Goal: Transaction & Acquisition: Purchase product/service

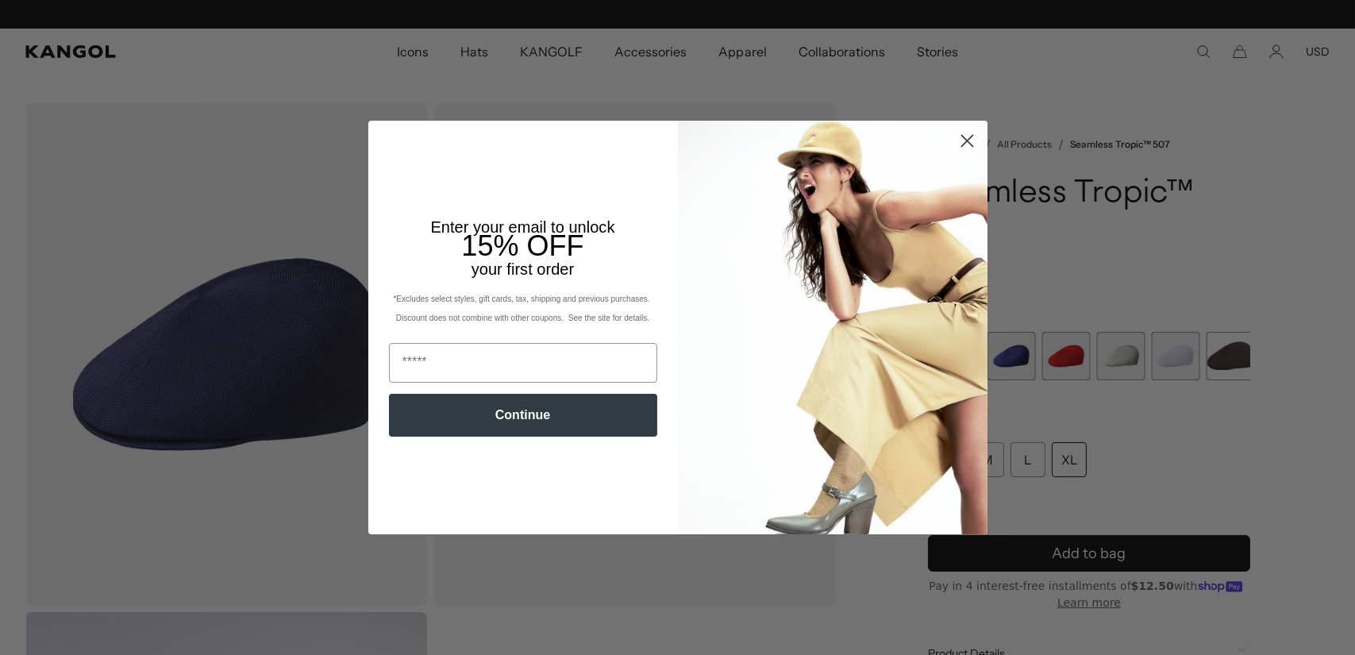
scroll to position [0, 327]
click at [962, 141] on icon "Close dialog" at bounding box center [967, 141] width 11 height 11
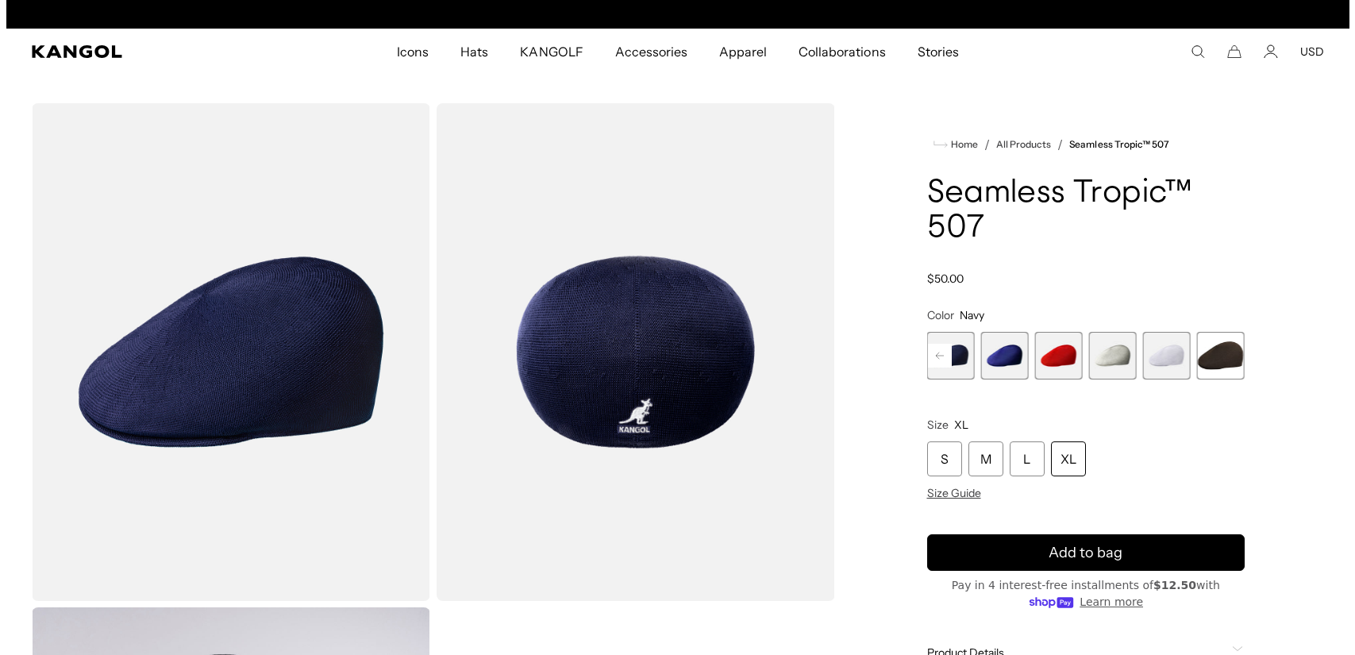
scroll to position [0, 0]
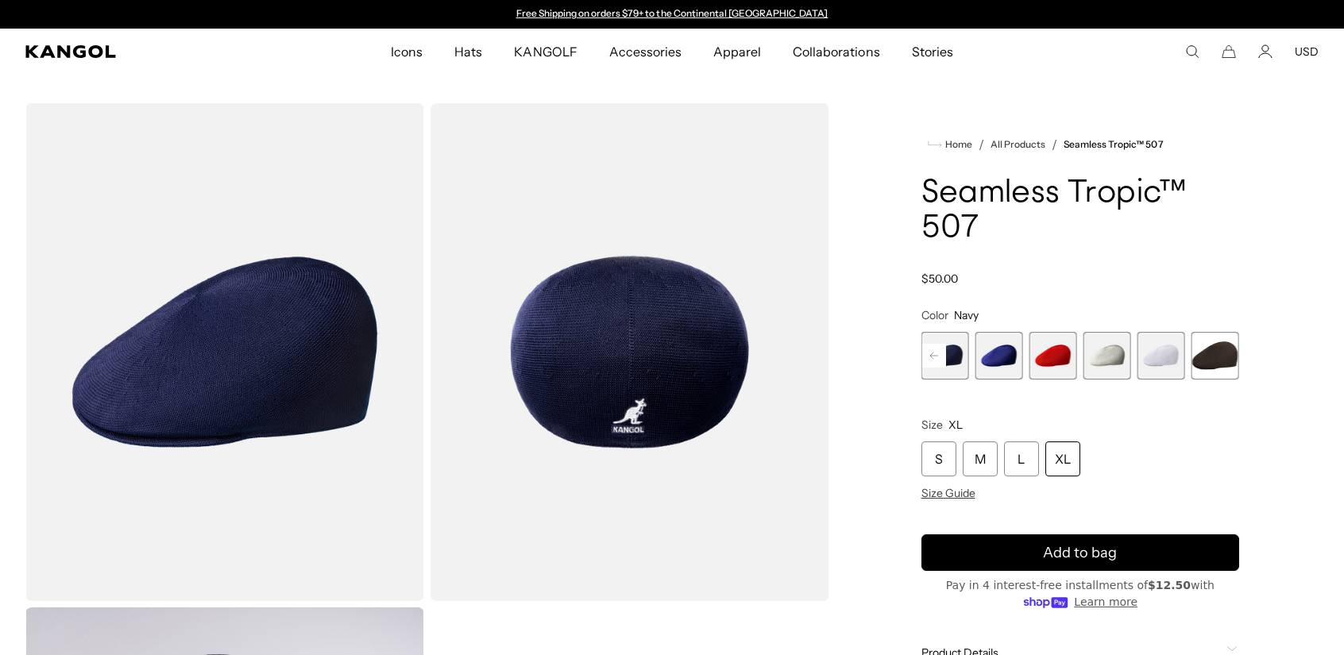
click at [307, 395] on img "Gallery Viewer" at bounding box center [224, 352] width 399 height 498
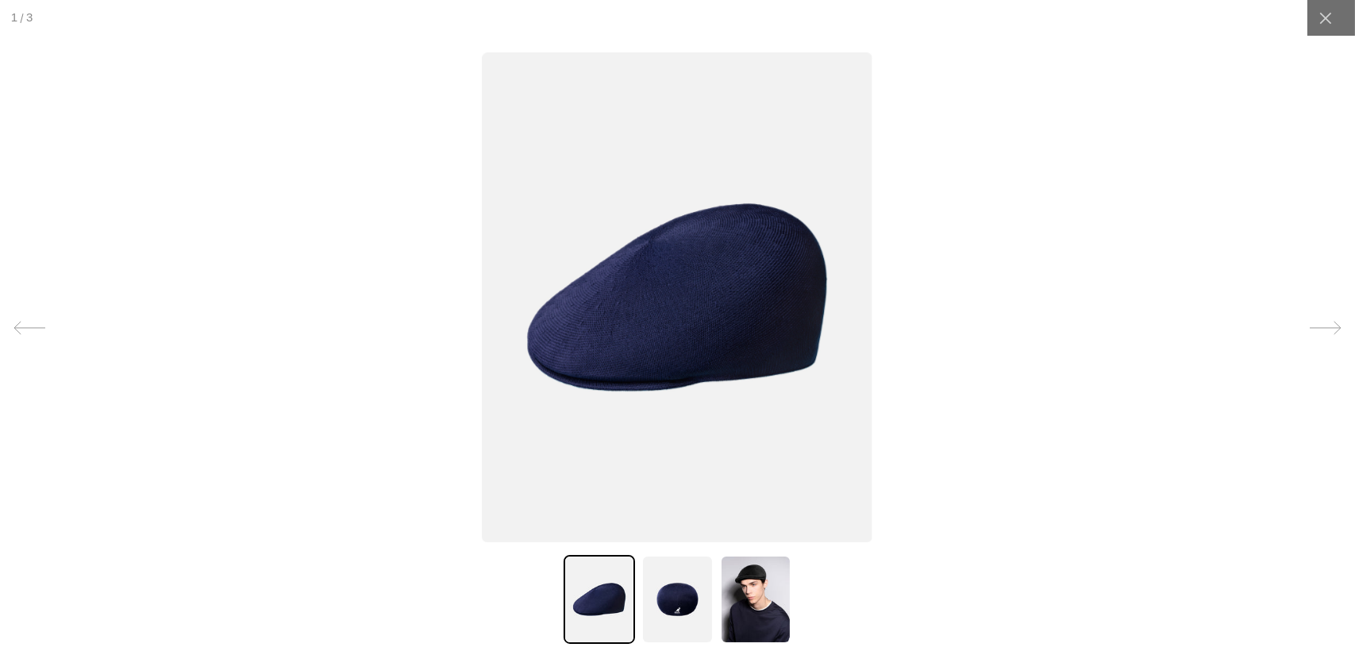
click at [665, 592] on img at bounding box center [677, 599] width 71 height 89
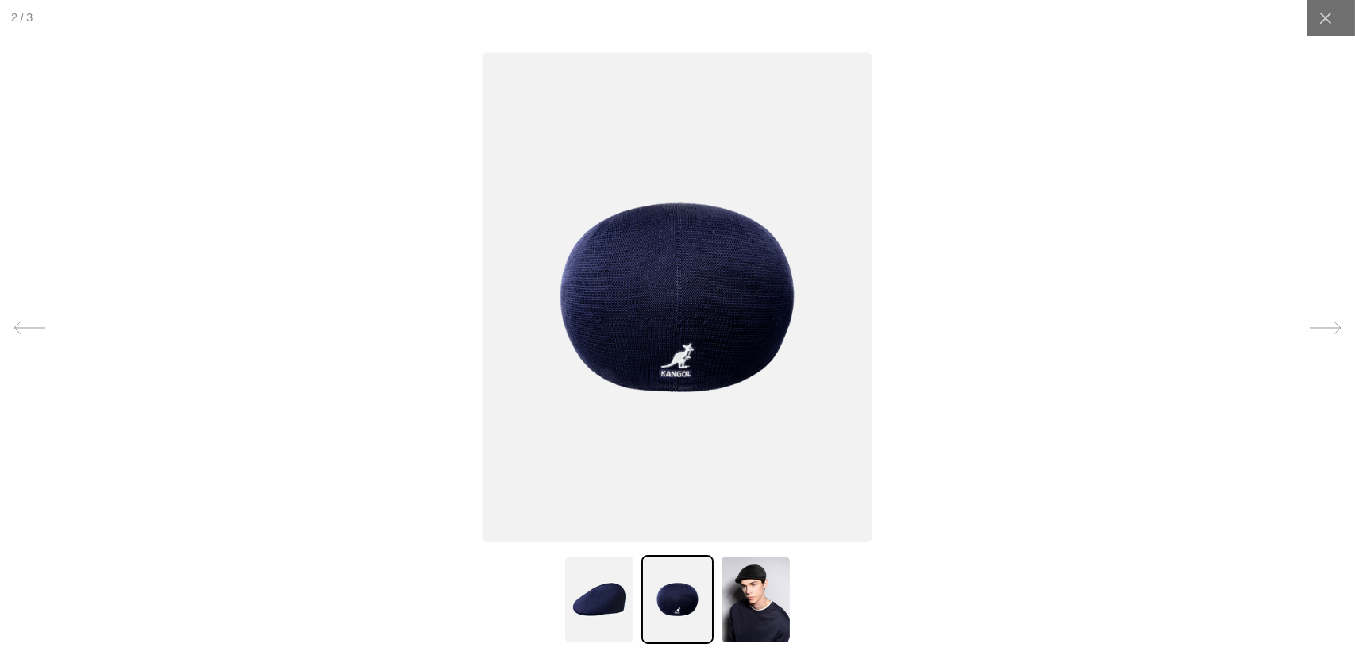
click at [746, 596] on img at bounding box center [755, 599] width 71 height 89
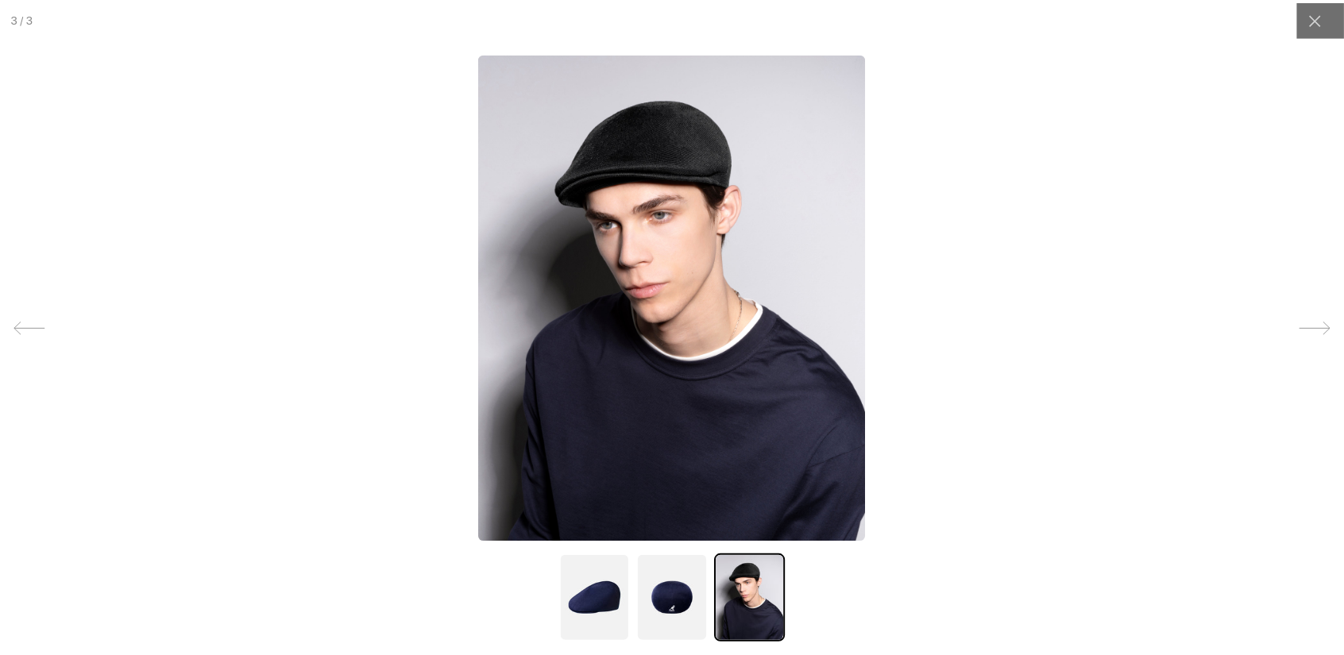
scroll to position [0, 327]
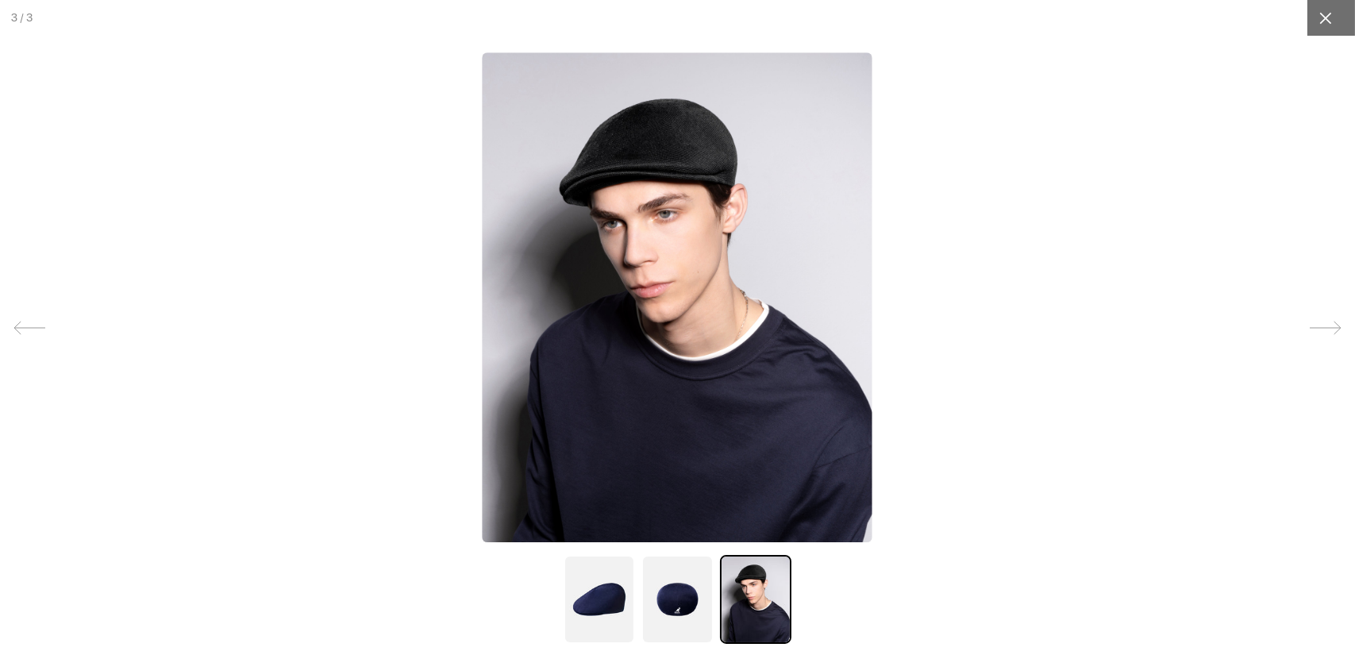
click at [1321, 15] on icon at bounding box center [1326, 18] width 16 height 16
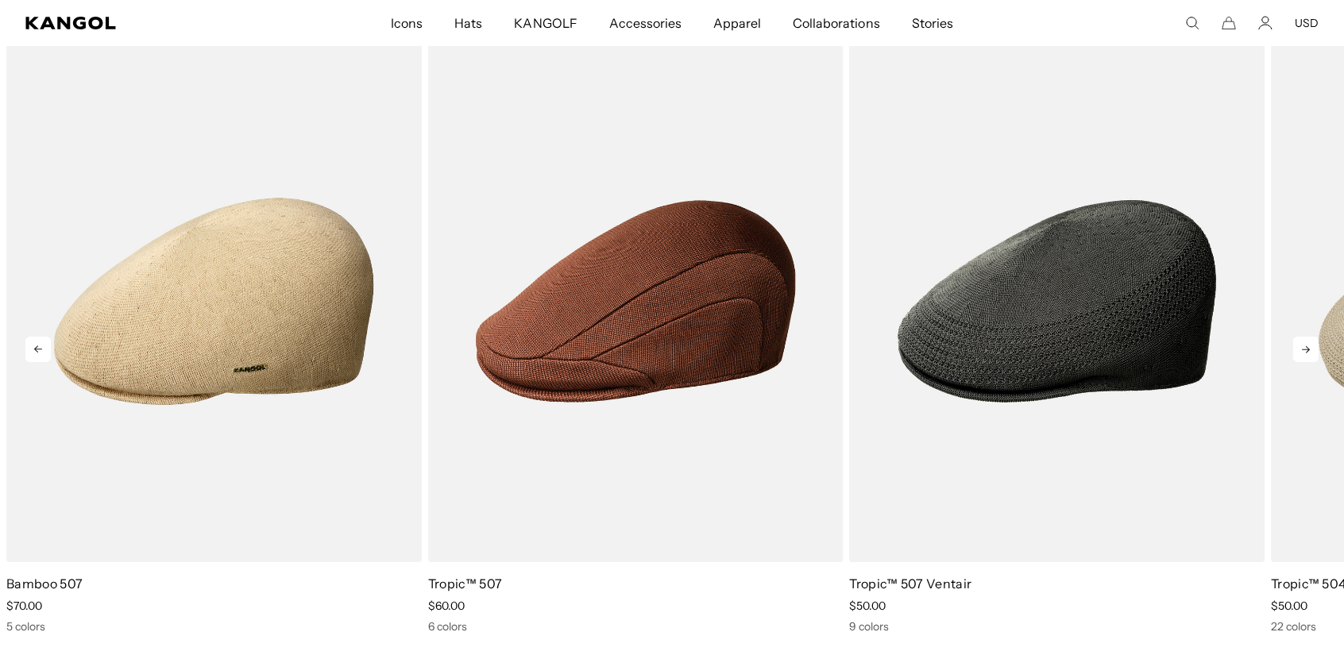
scroll to position [0, 0]
click at [1308, 347] on icon at bounding box center [1305, 349] width 25 height 25
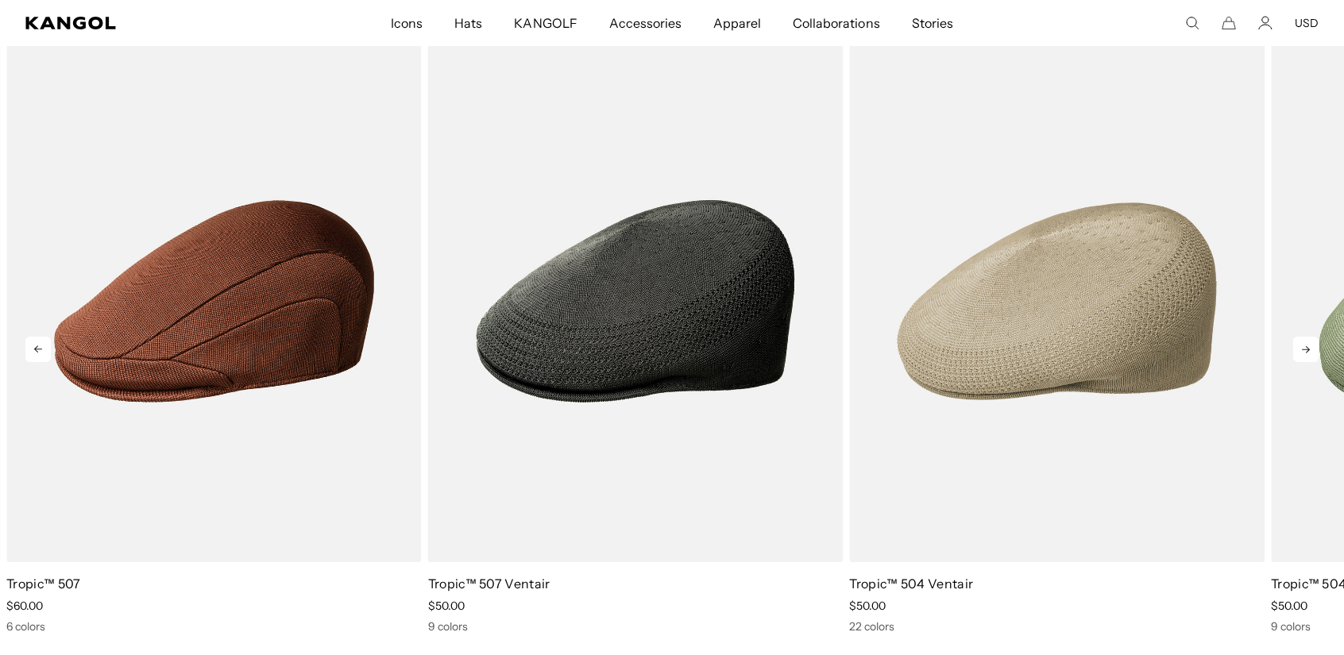
click at [1308, 347] on icon at bounding box center [1305, 349] width 25 height 25
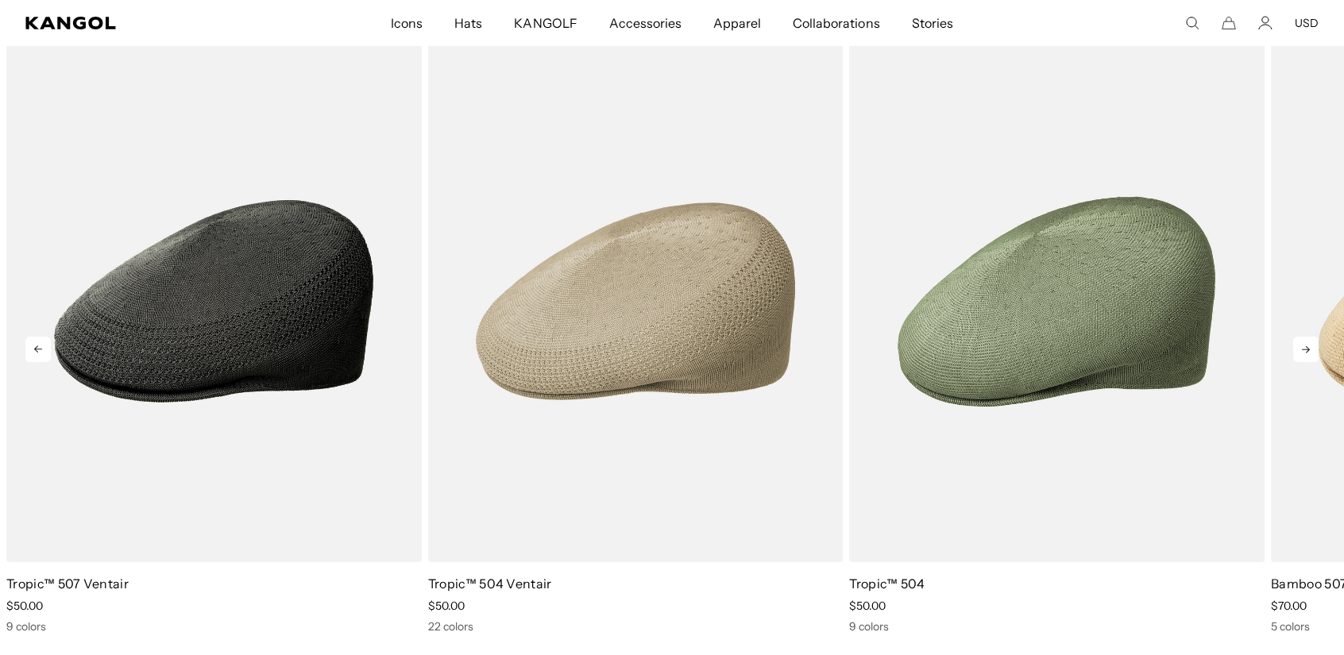
click at [1308, 347] on icon at bounding box center [1305, 349] width 25 height 25
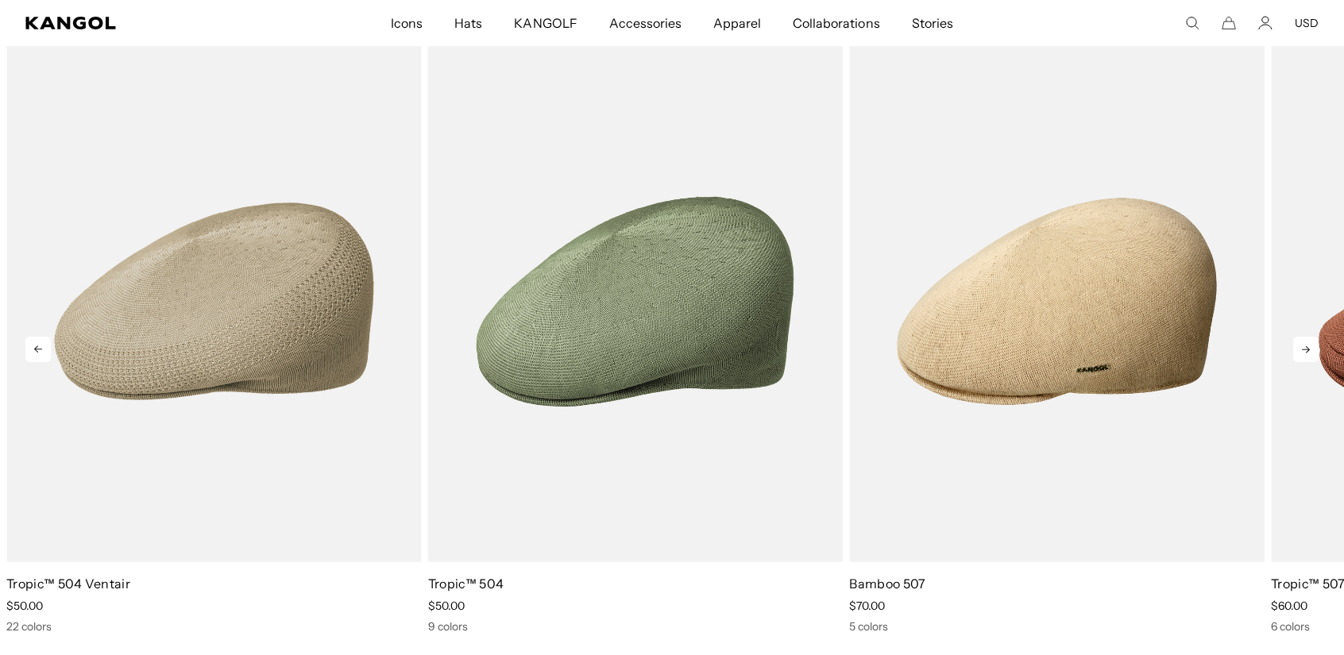
scroll to position [0, 327]
click at [1308, 347] on icon at bounding box center [1305, 349] width 25 height 25
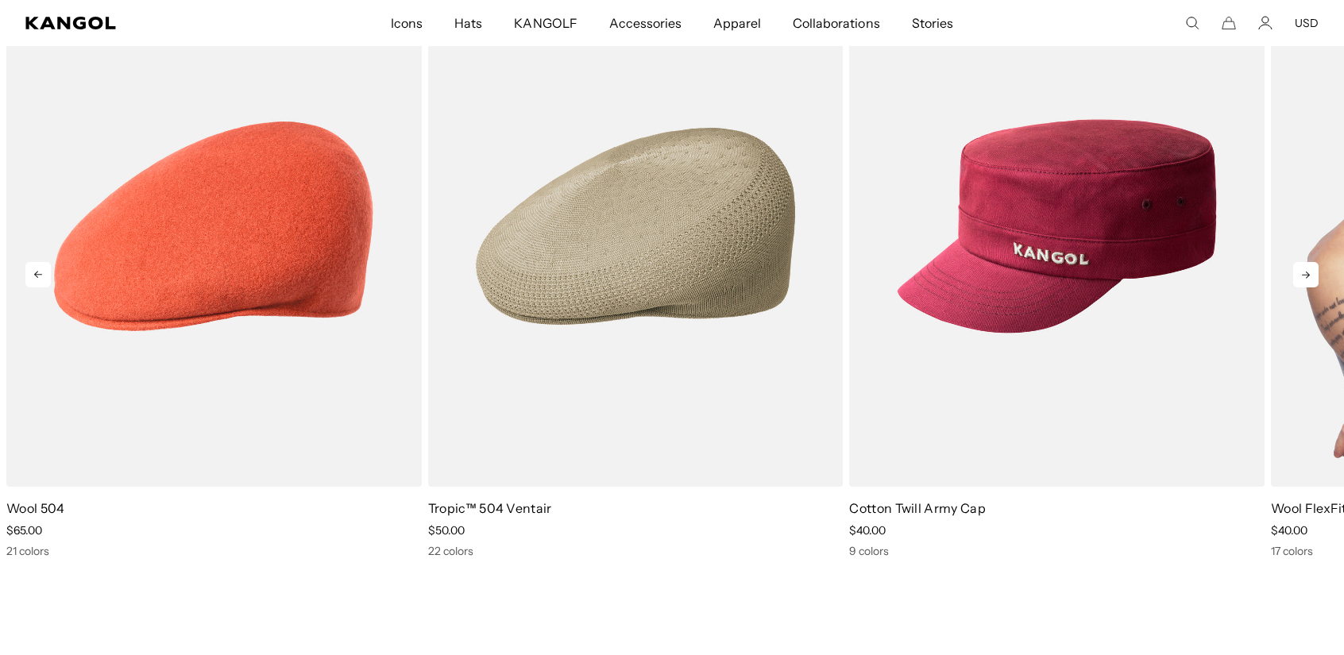
scroll to position [0, 0]
click at [1309, 275] on icon at bounding box center [1305, 275] width 8 height 7
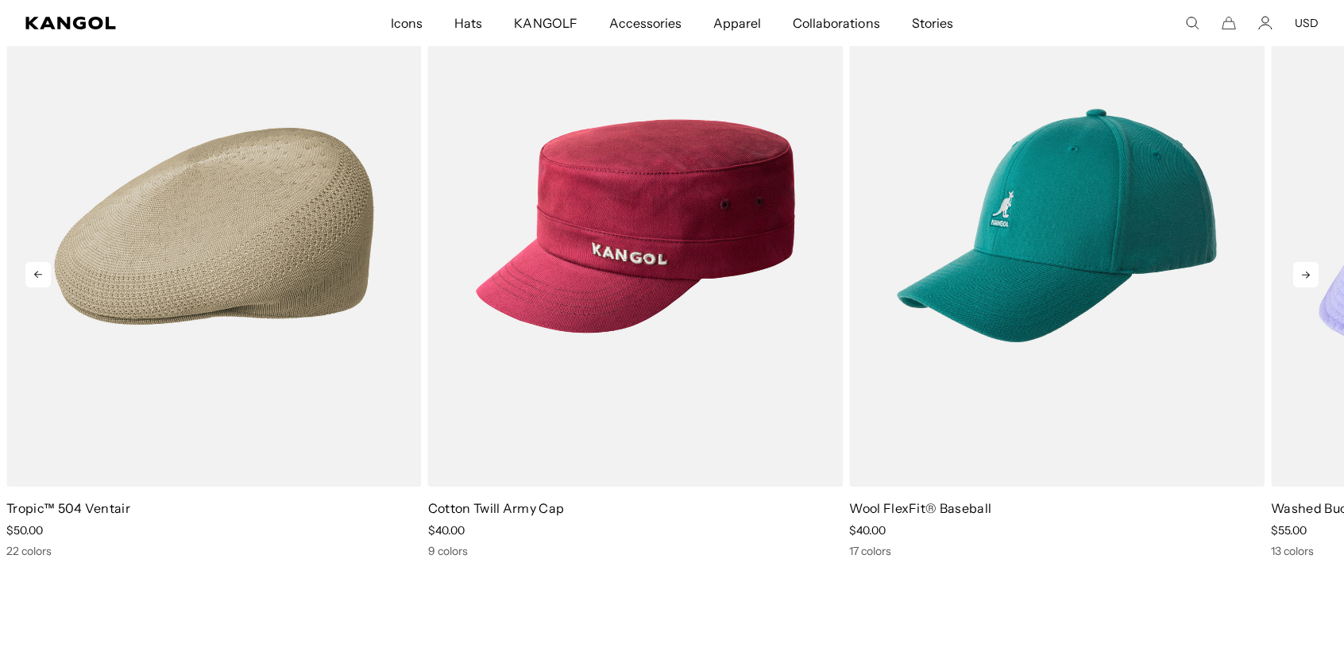
click at [1309, 275] on icon at bounding box center [1305, 275] width 8 height 7
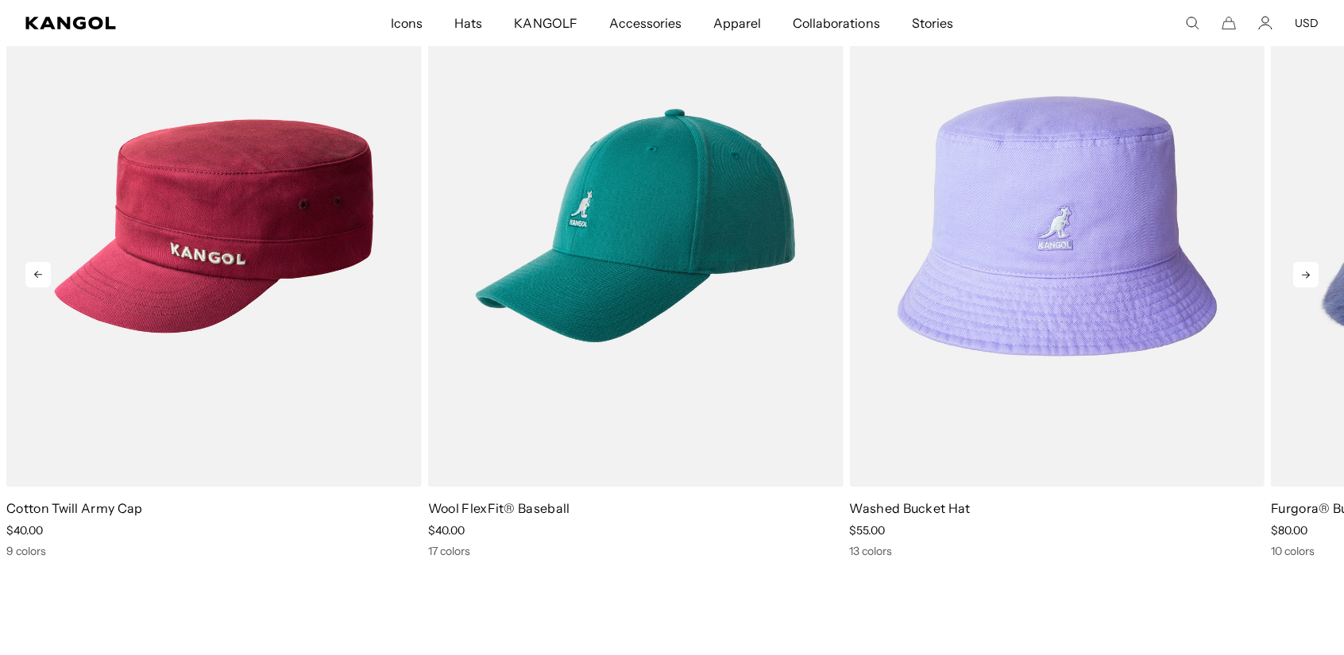
scroll to position [0, 327]
click at [1309, 275] on icon at bounding box center [1305, 275] width 8 height 7
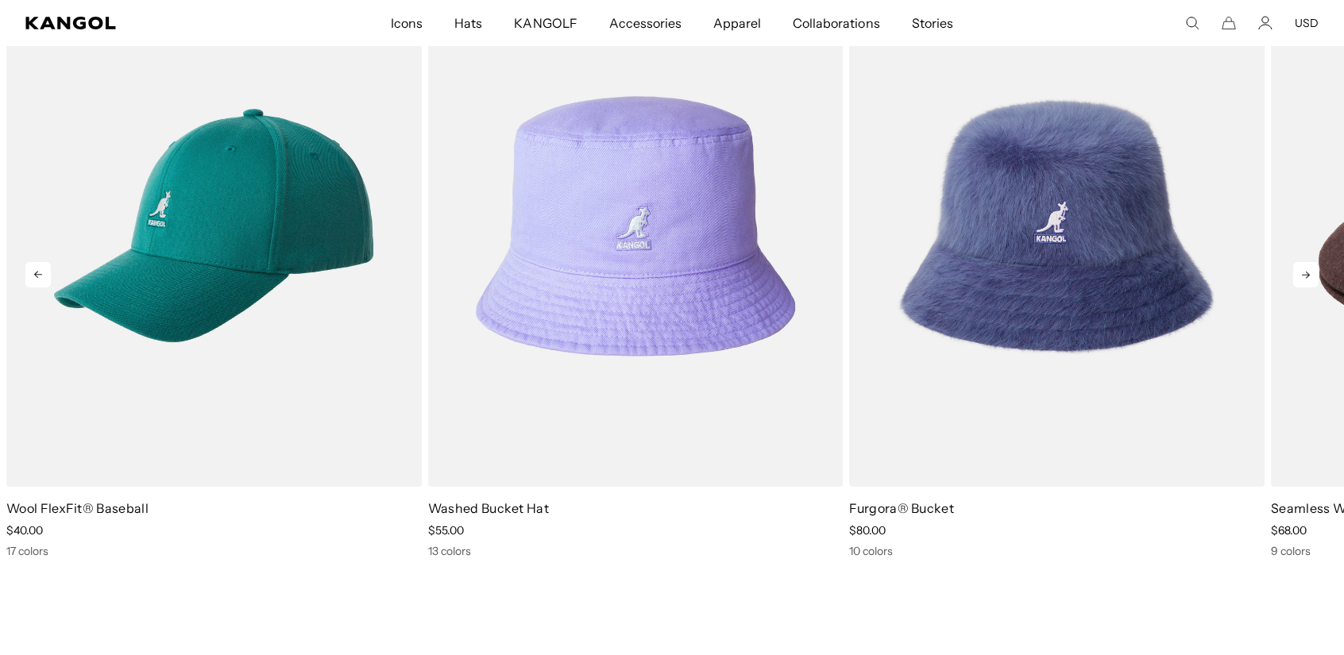
scroll to position [0, 0]
click at [1309, 275] on icon at bounding box center [1305, 275] width 8 height 7
